Goal: Information Seeking & Learning: Get advice/opinions

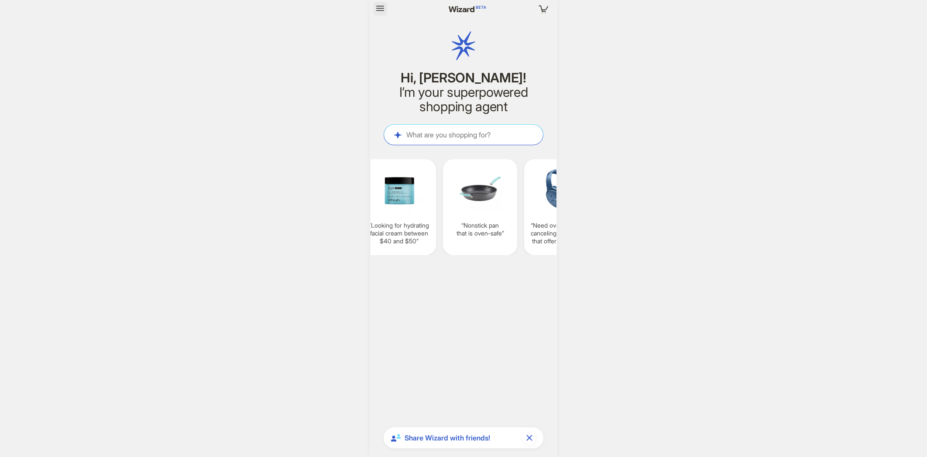
click at [384, 9] on icon "button" at bounding box center [380, 8] width 10 height 10
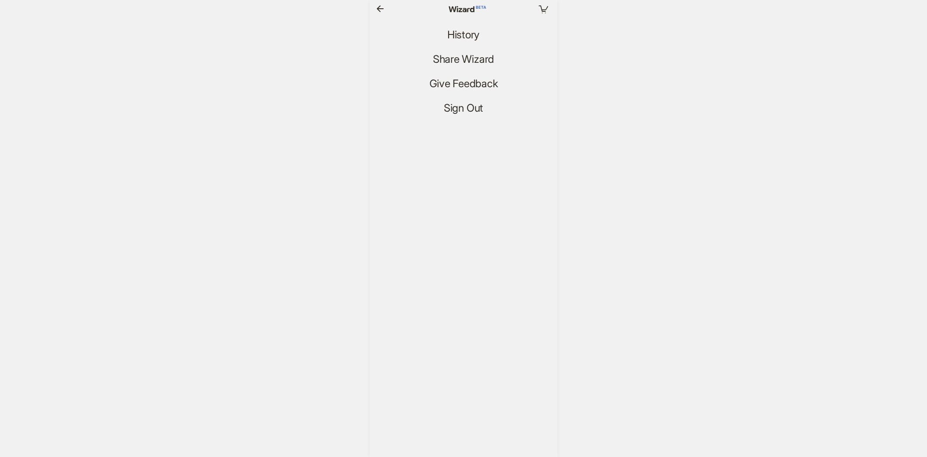
click at [455, 21] on div "Your cart is empty History Share Wizard Give Feedback Sign Out" at bounding box center [464, 57] width 188 height 115
click at [457, 31] on span "History" at bounding box center [463, 35] width 32 height 13
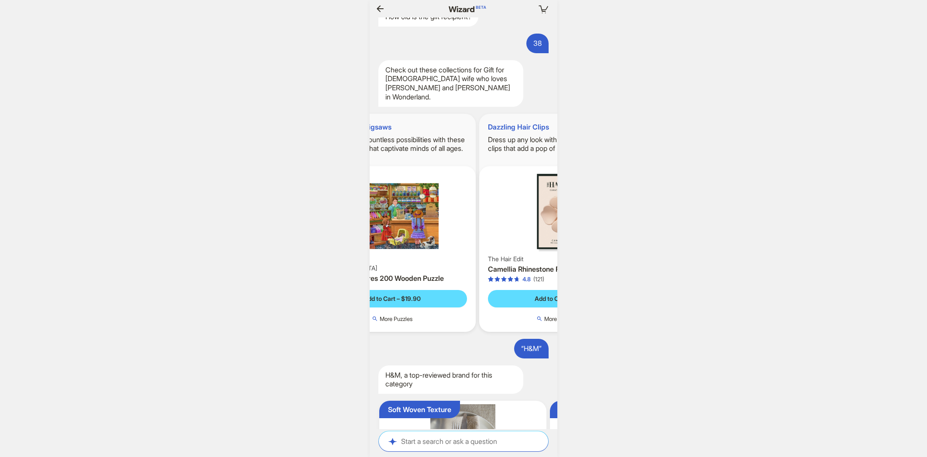
scroll to position [0, 794]
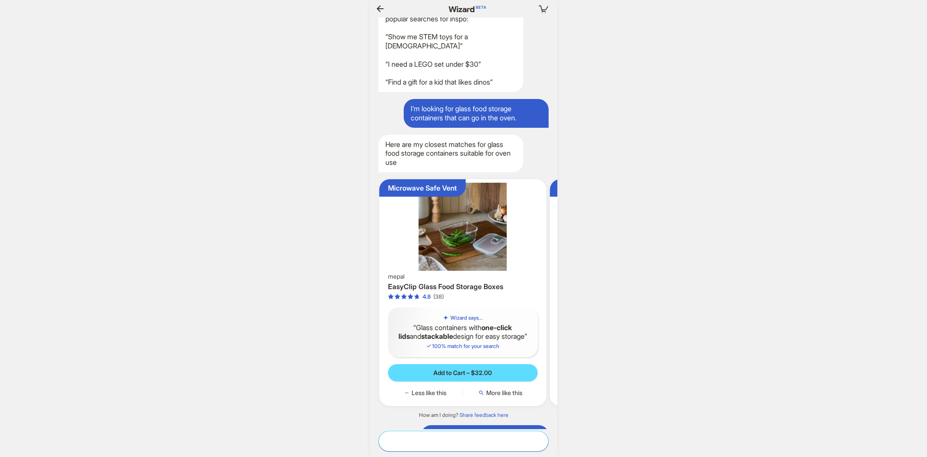
click at [441, 443] on textarea at bounding box center [463, 441] width 169 height 9
type textarea "**********"
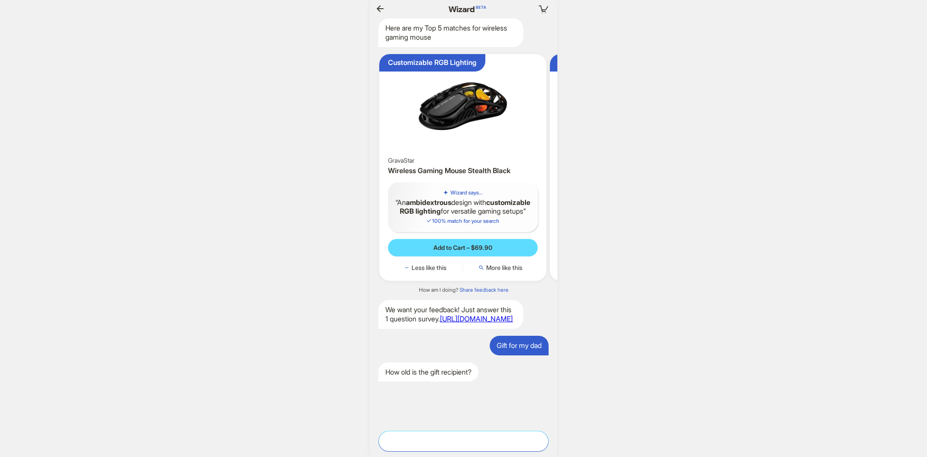
click at [459, 441] on textarea at bounding box center [463, 441] width 169 height 9
type textarea "*"
type textarea "**"
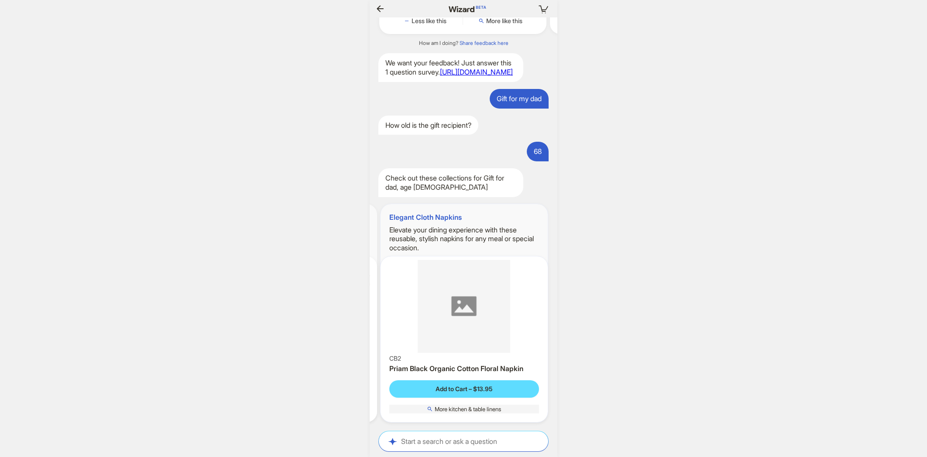
click at [485, 409] on span "More kitchen & table linens" at bounding box center [468, 409] width 66 height 7
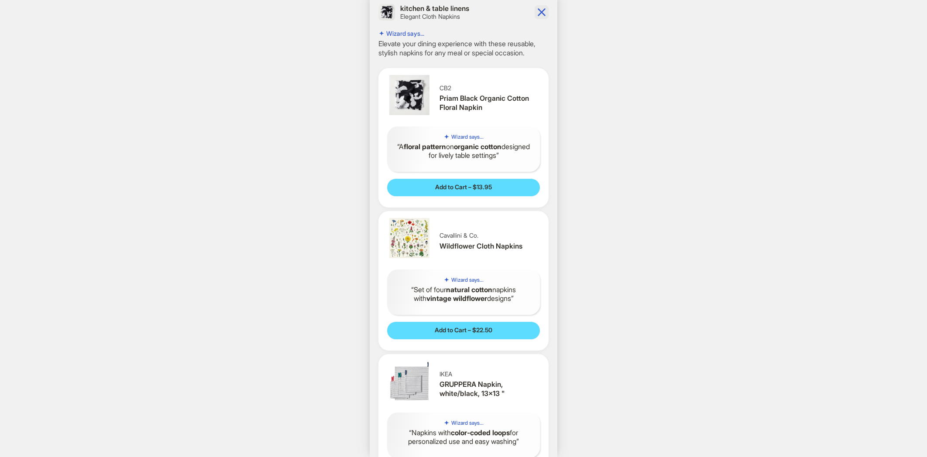
click at [538, 12] on icon "button" at bounding box center [541, 12] width 14 height 14
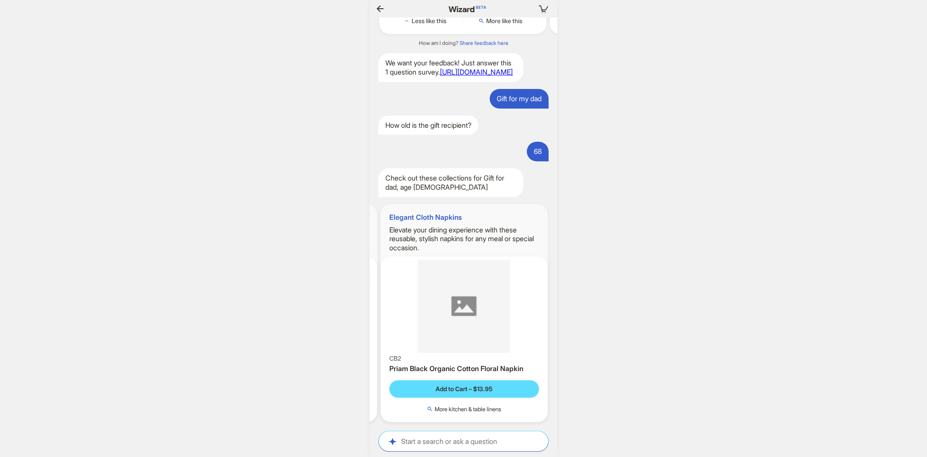
scroll to position [0, 826]
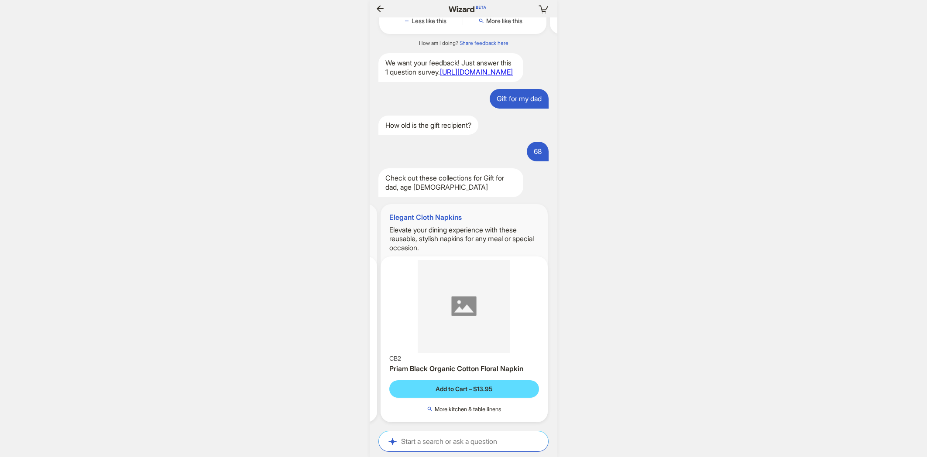
scroll to position [0, 1035]
drag, startPoint x: 392, startPoint y: 444, endPoint x: 425, endPoint y: 444, distance: 33.6
click at [425, 444] on textarea at bounding box center [463, 441] width 169 height 9
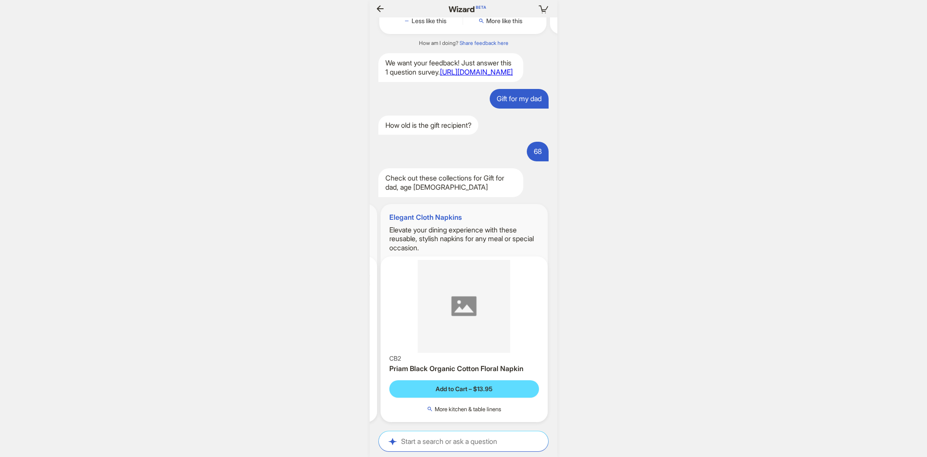
click at [346, 406] on div "Your cart is empty Hi, [PERSON_NAME]! I’m your superpowered shopping agent What…" at bounding box center [463, 228] width 927 height 457
